Goal: Navigation & Orientation: Find specific page/section

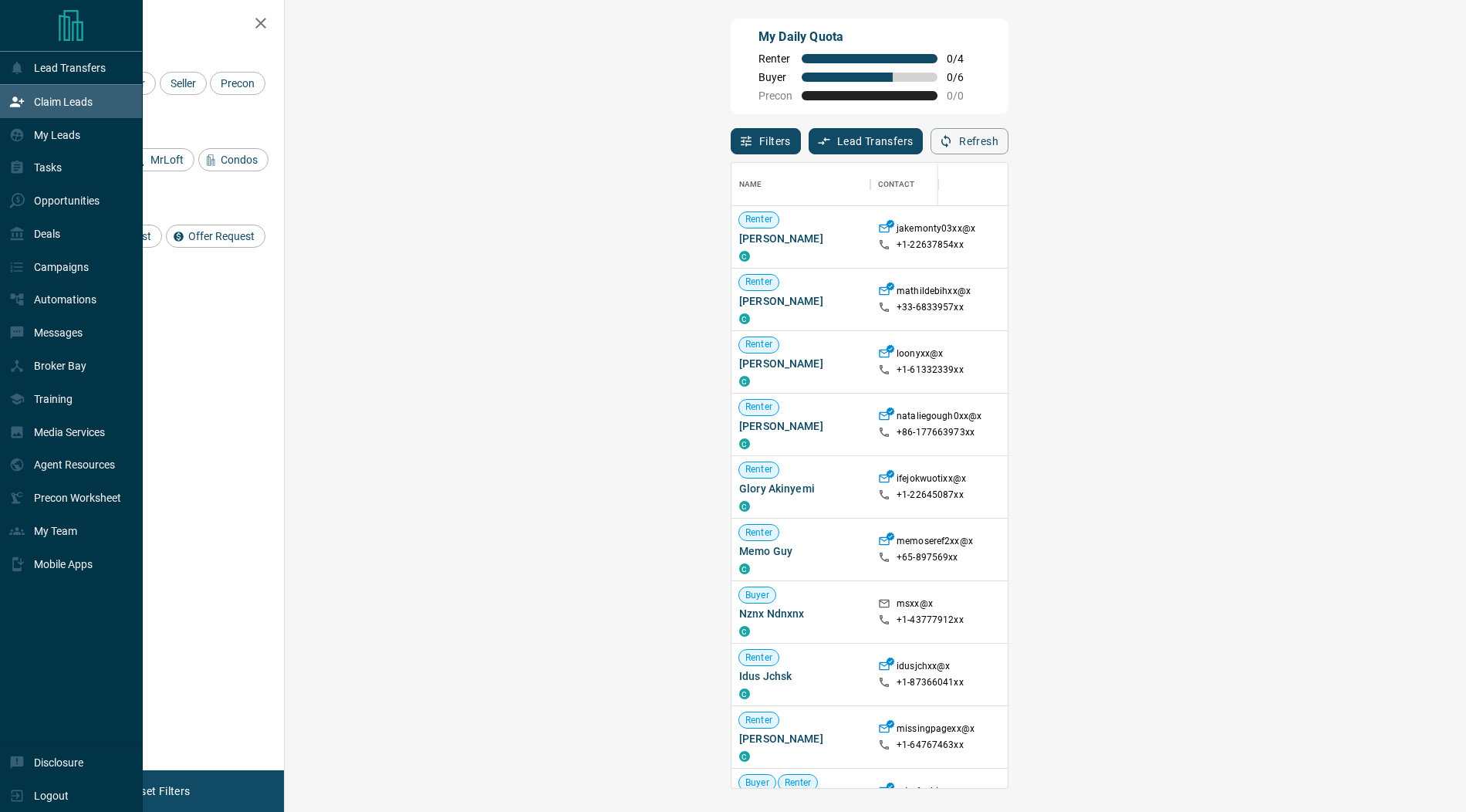
scroll to position [625, 1148]
drag, startPoint x: 56, startPoint y: 155, endPoint x: 59, endPoint y: 145, distance: 10.4
click at [56, 154] on div "Tasks" at bounding box center [71, 168] width 142 height 34
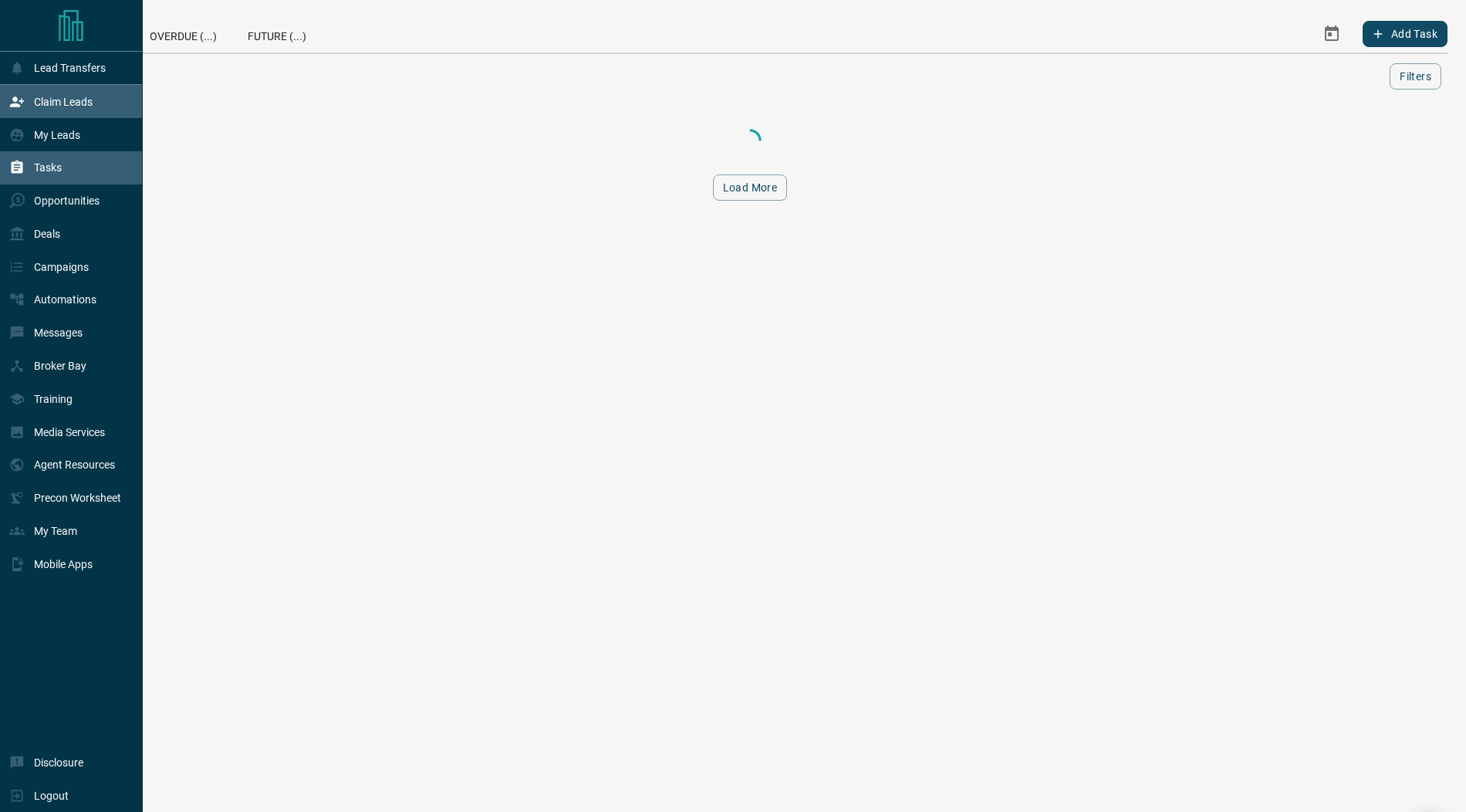
drag, startPoint x: 61, startPoint y: 134, endPoint x: 66, endPoint y: 107, distance: 27.5
click at [61, 134] on p "My Leads" at bounding box center [56, 134] width 47 height 12
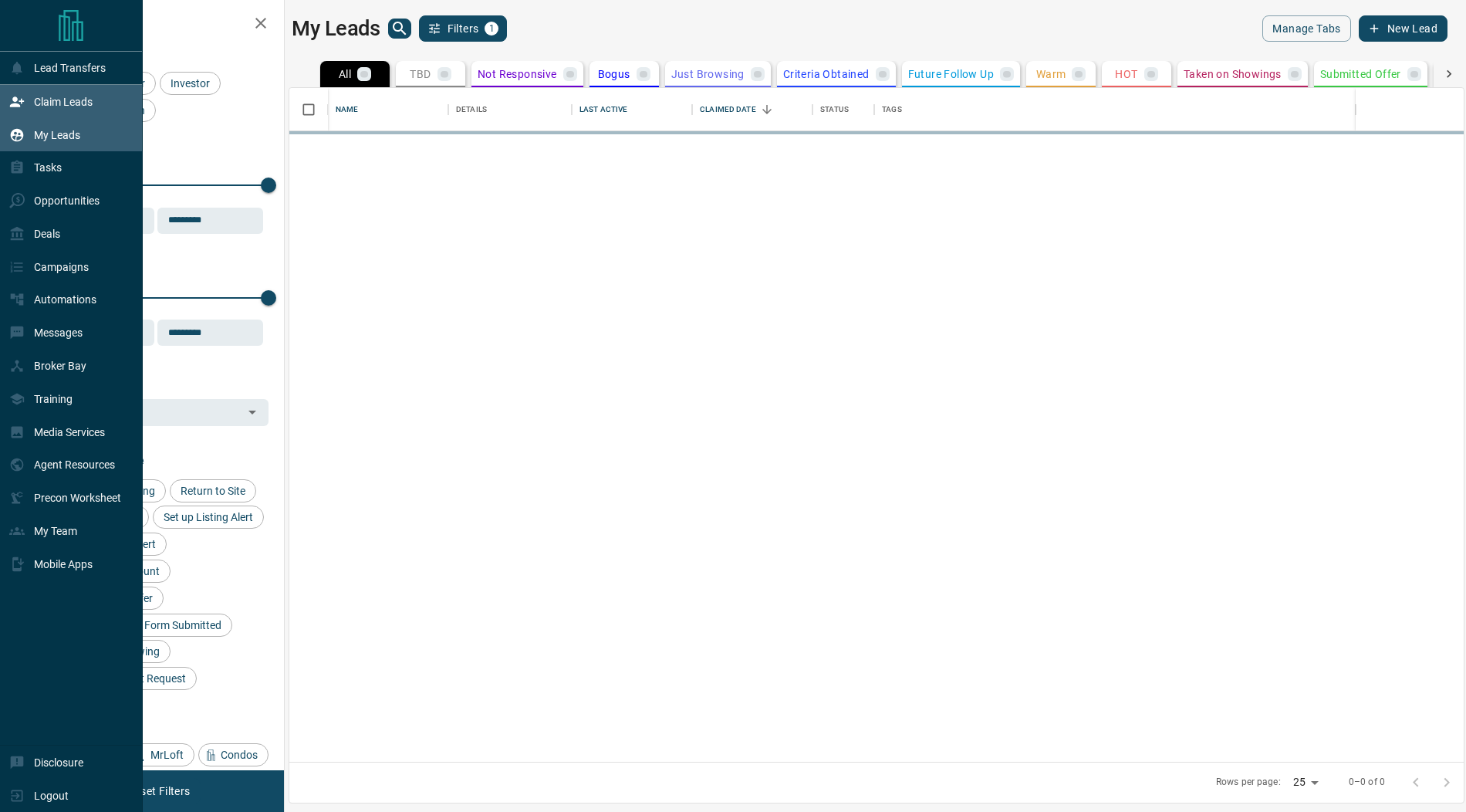
scroll to position [674, 1175]
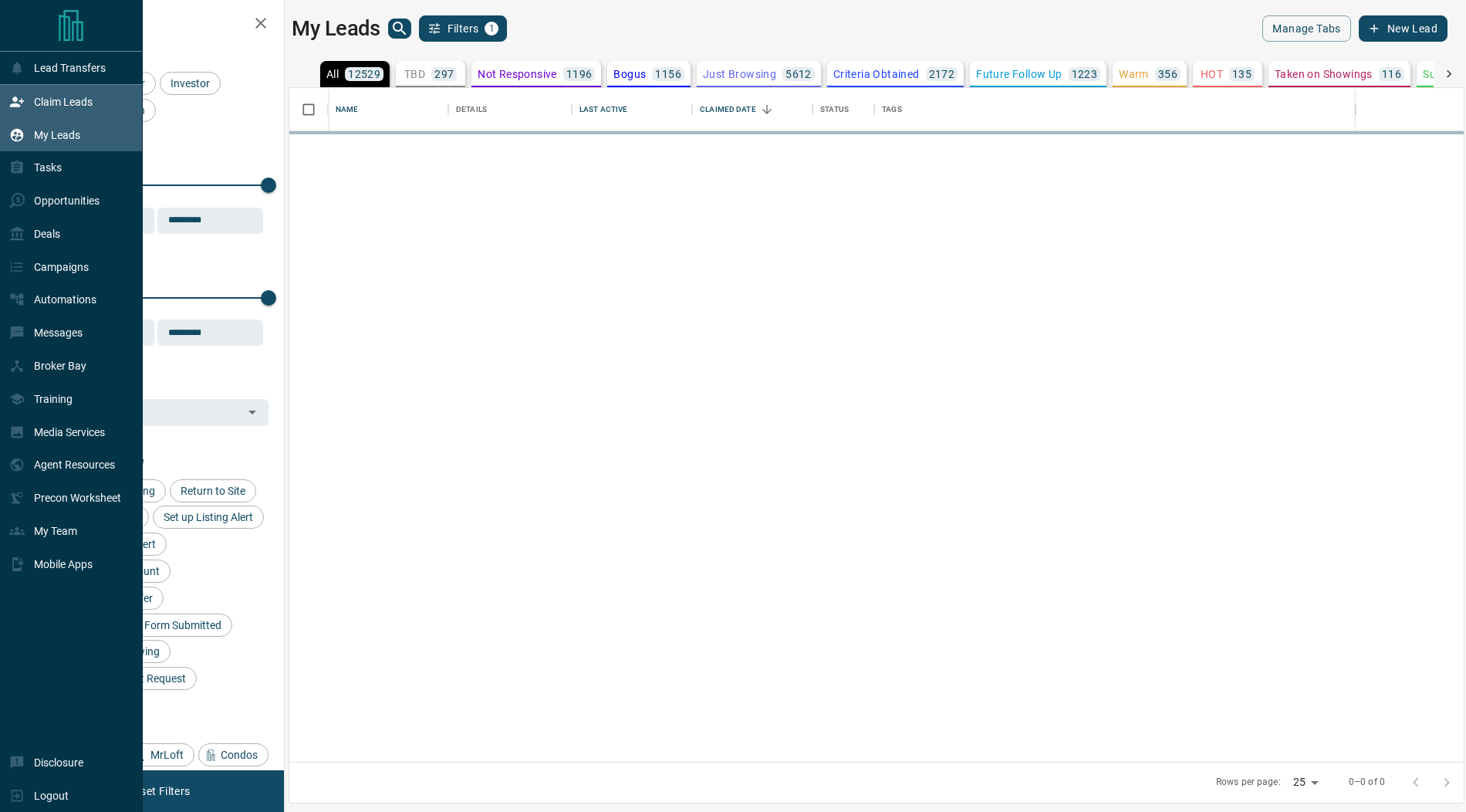
click at [71, 97] on p "Claim Leads" at bounding box center [63, 102] width 59 height 12
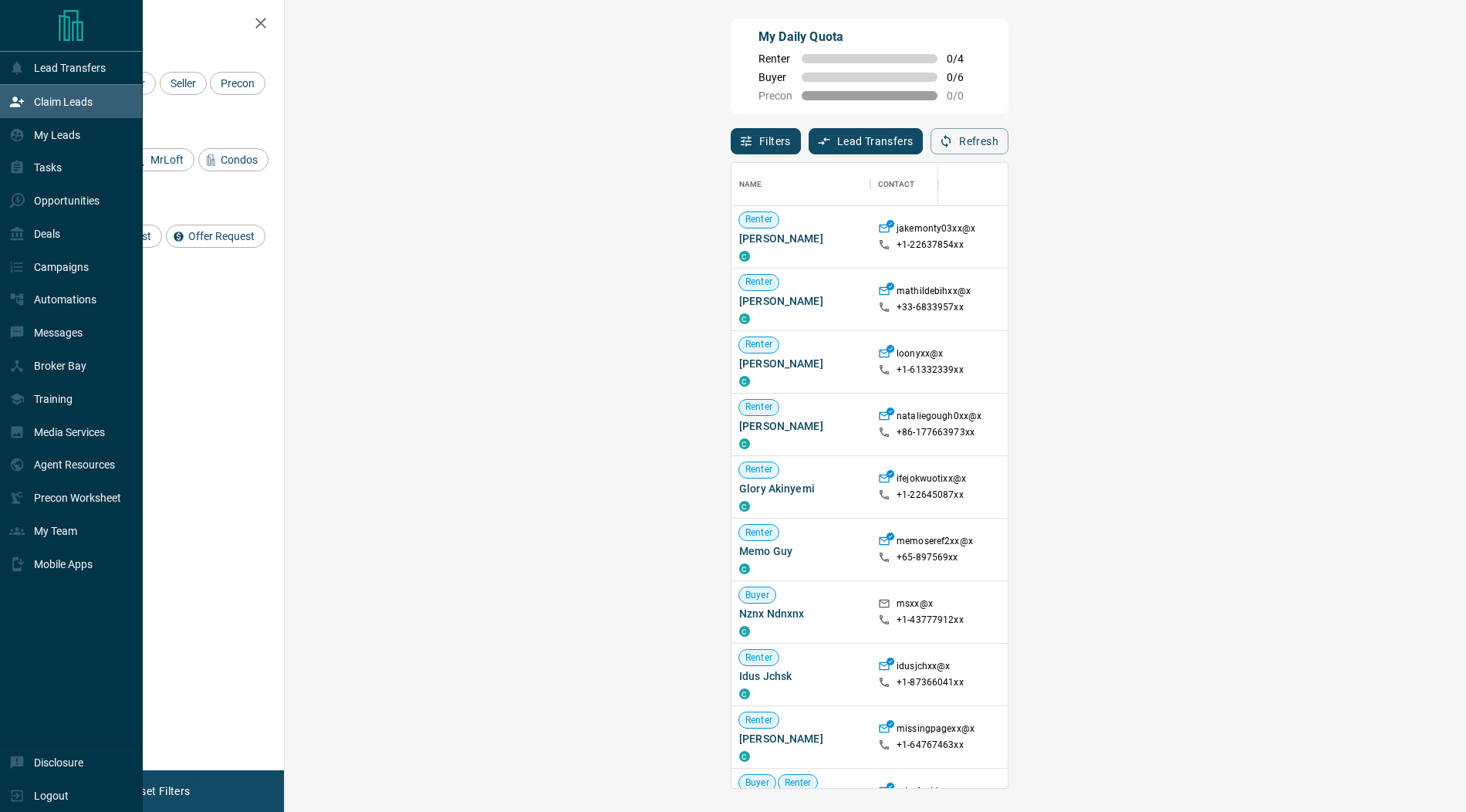
scroll to position [625, 1148]
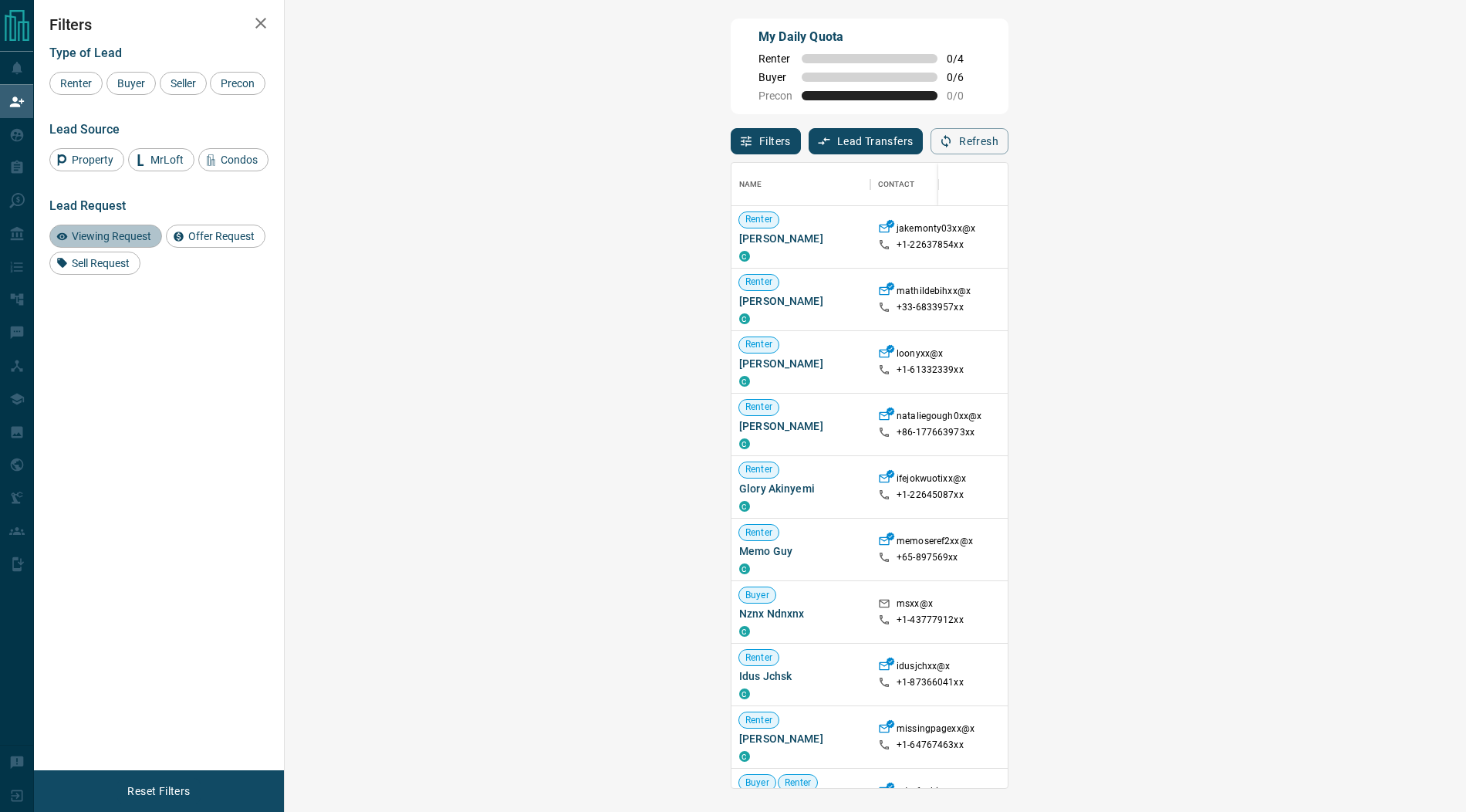
click at [116, 239] on span "Viewing Request" at bounding box center [111, 236] width 90 height 12
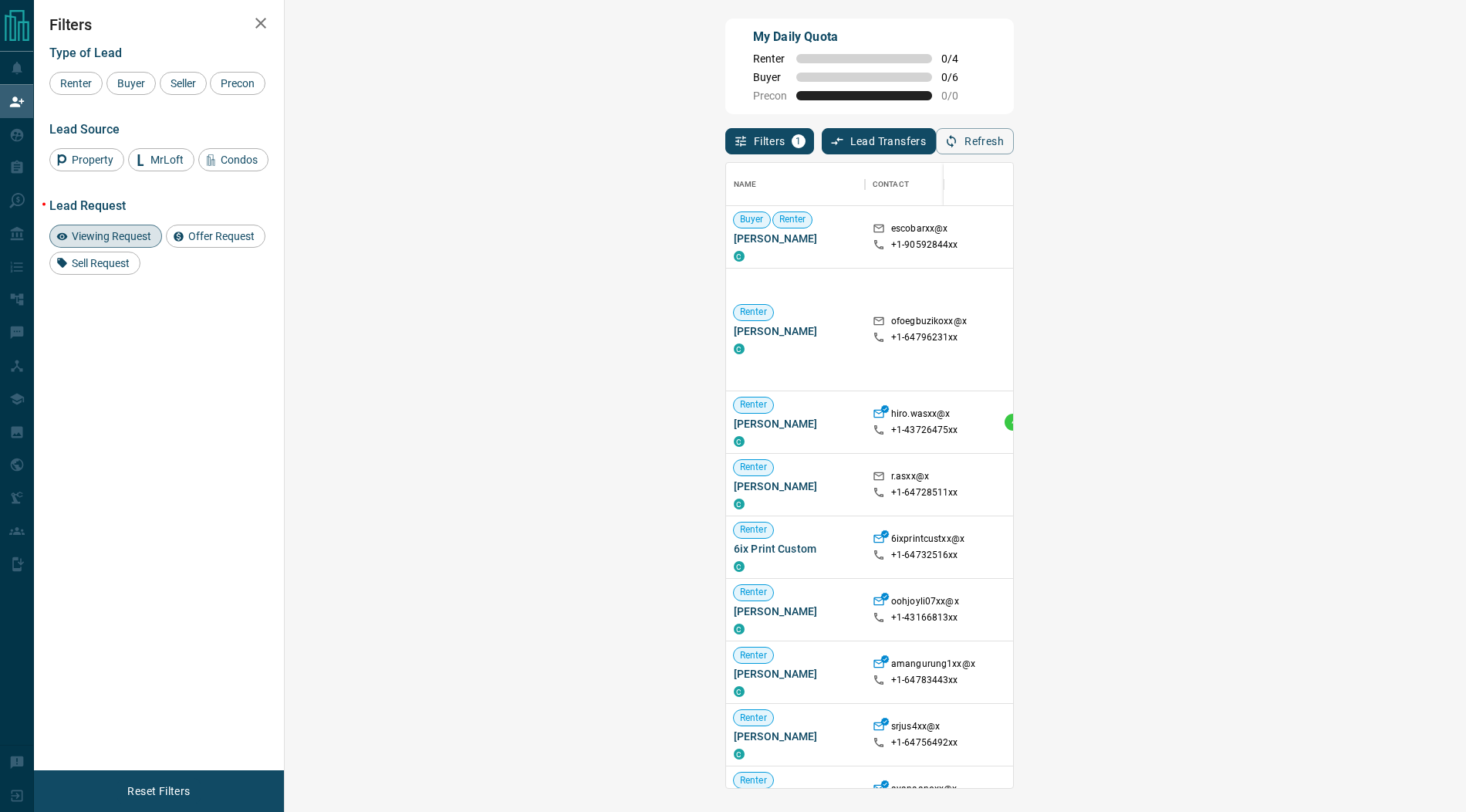
click at [1322, 239] on span "Viewing Request ( 1 )" at bounding box center [1365, 237] width 85 height 11
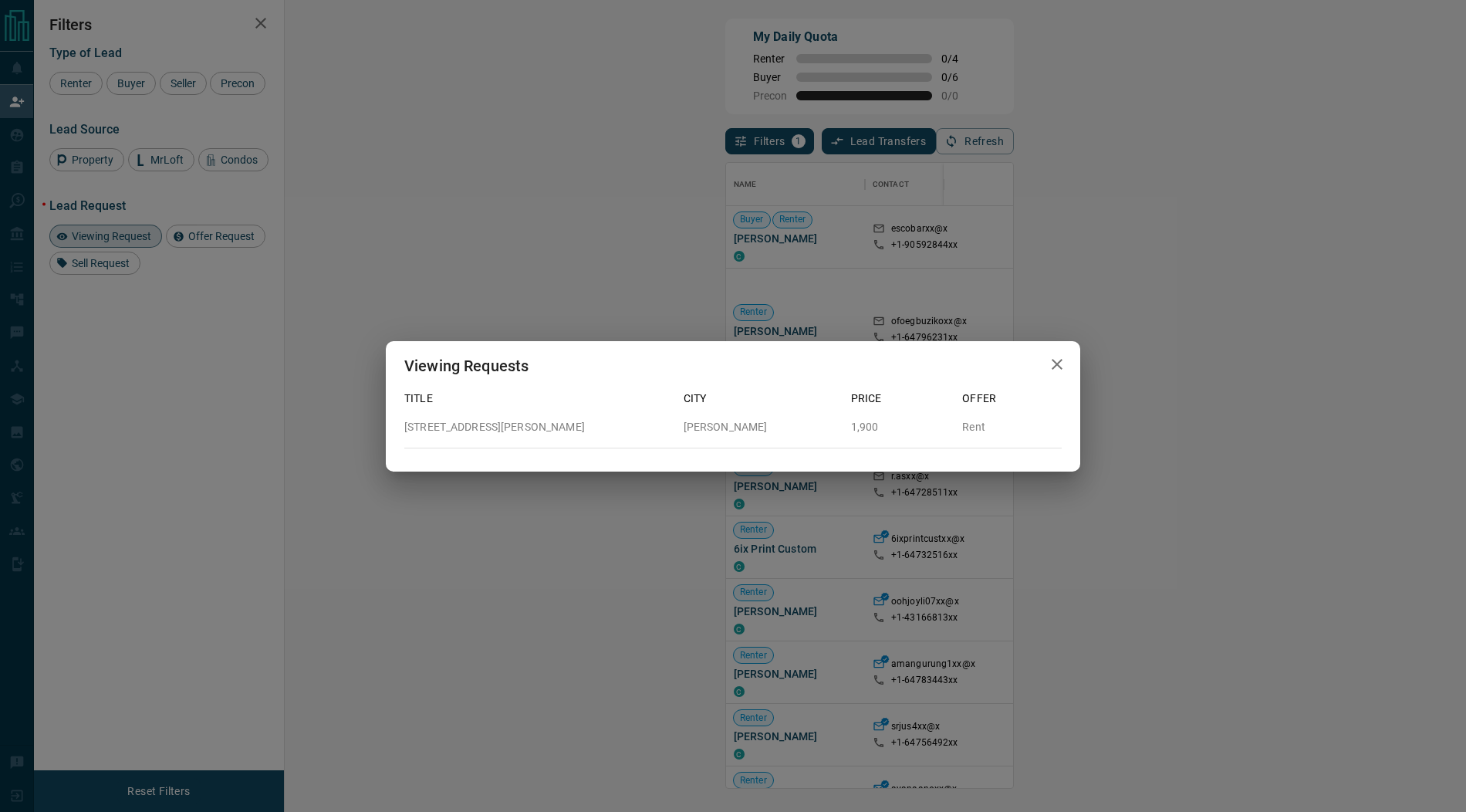
click at [1062, 371] on icon "button" at bounding box center [1057, 364] width 19 height 19
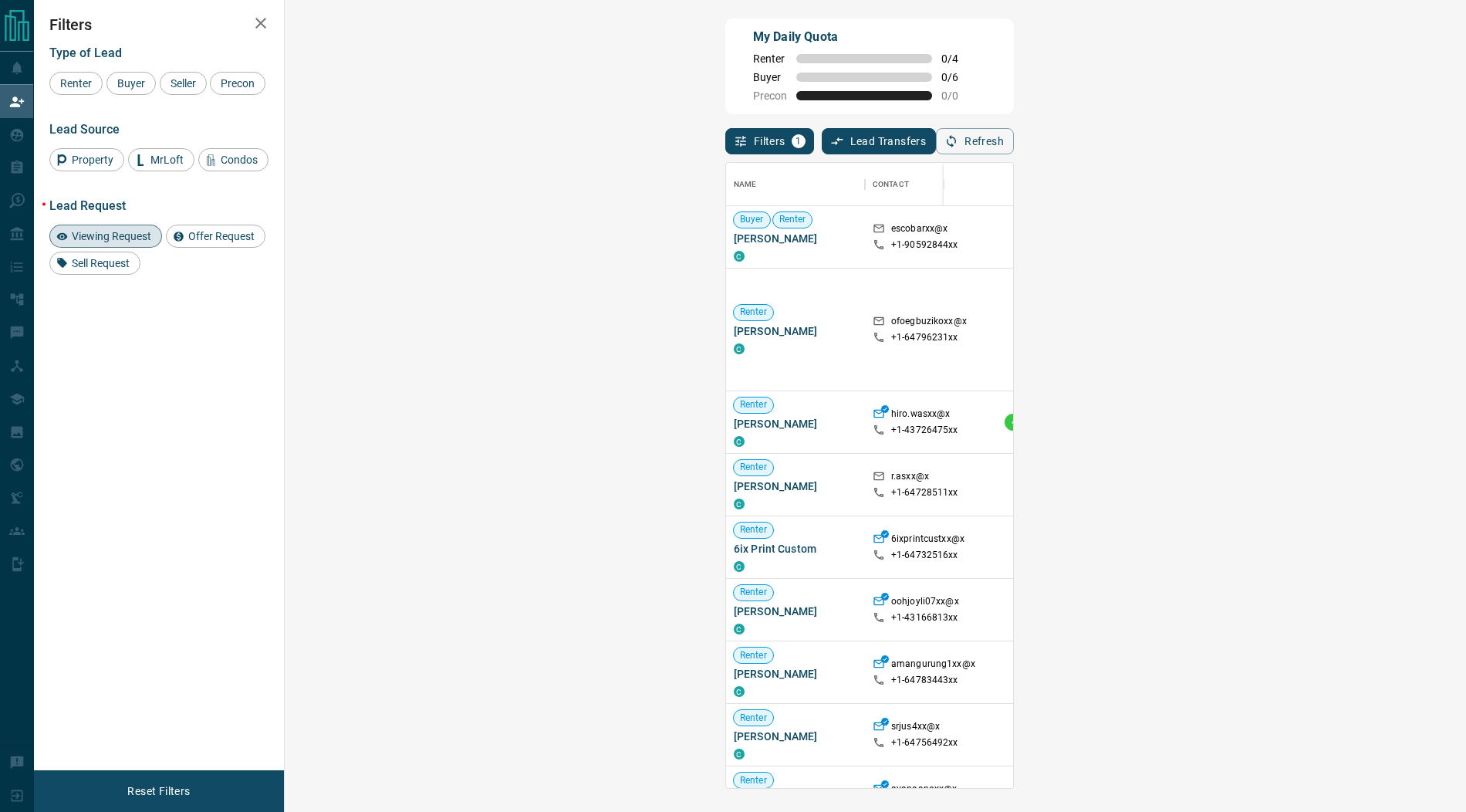
click at [1322, 334] on span "Viewing Request ( 4 )" at bounding box center [1365, 329] width 85 height 16
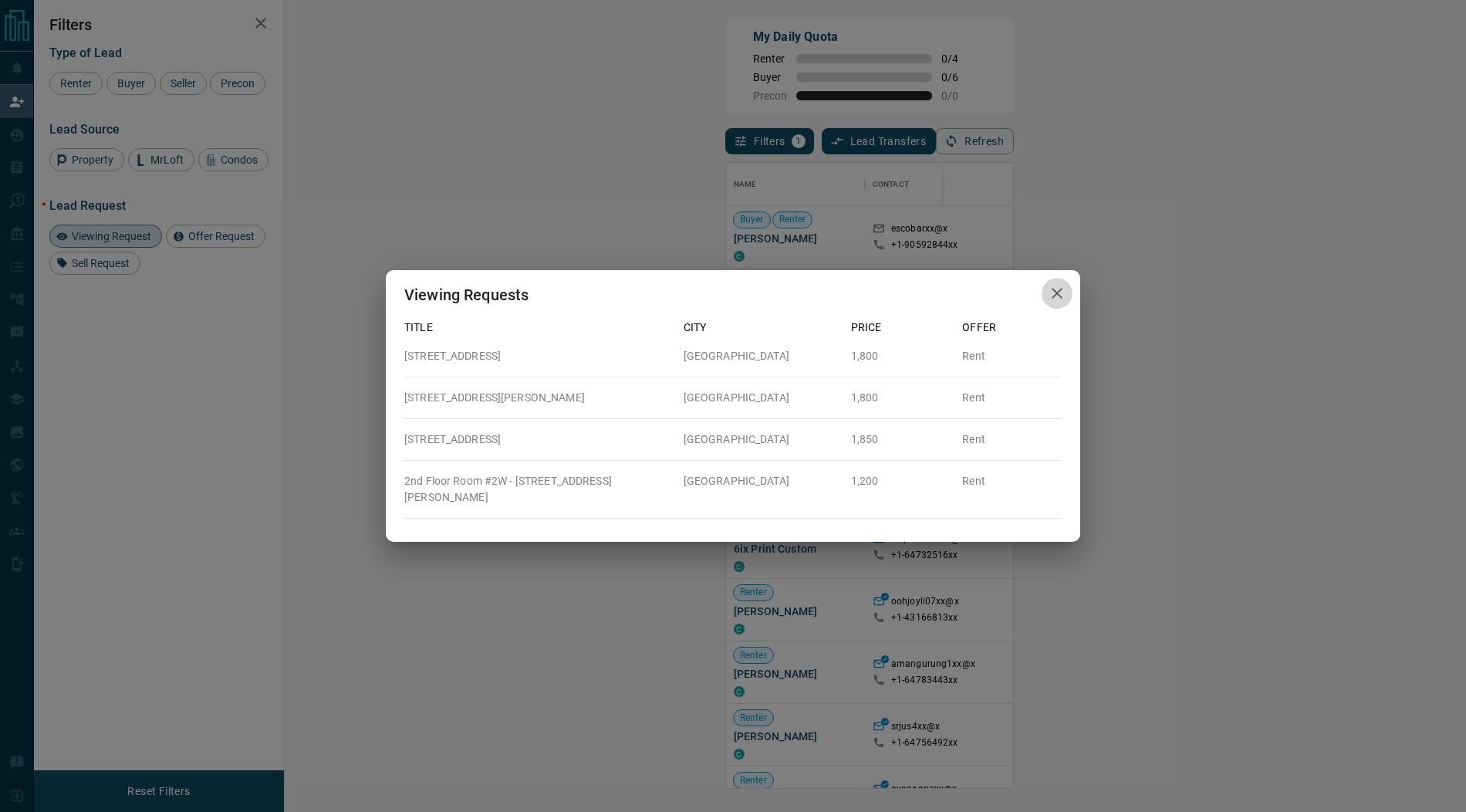
click at [1055, 299] on icon "button" at bounding box center [1057, 293] width 11 height 11
